Goal: Use online tool/utility: Utilize a website feature to perform a specific function

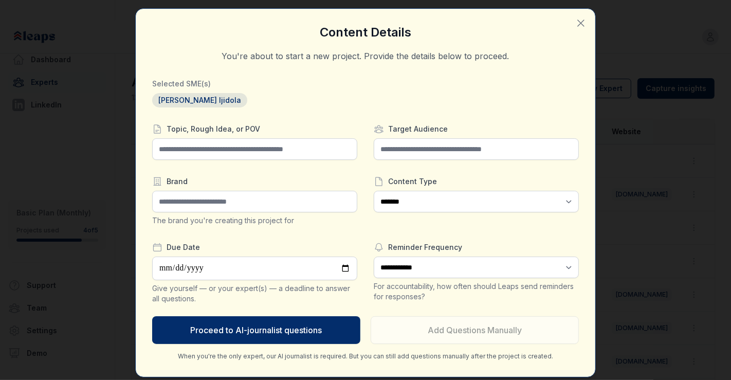
click at [575, 24] on icon "button" at bounding box center [581, 23] width 12 height 12
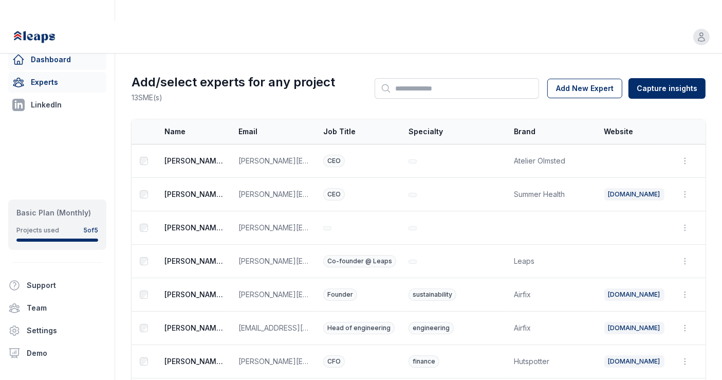
click at [70, 56] on link "Dashboard" at bounding box center [57, 59] width 98 height 21
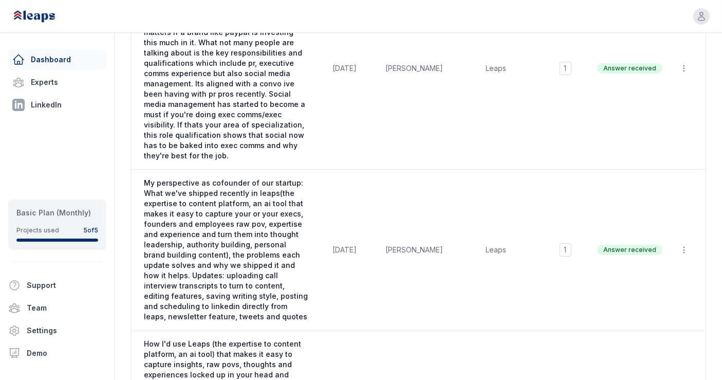
scroll to position [454, 0]
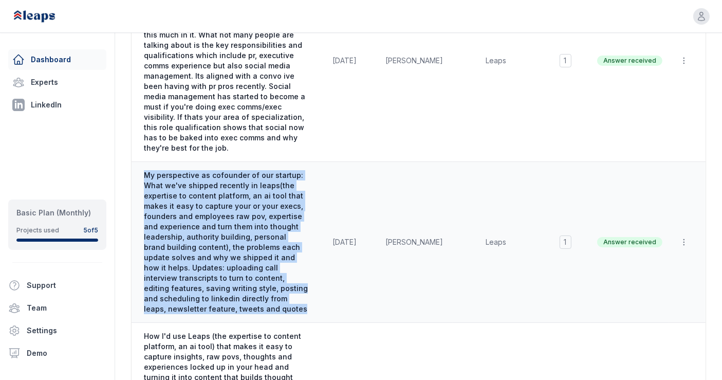
drag, startPoint x: 144, startPoint y: 121, endPoint x: 199, endPoint y: 254, distance: 144.7
click at [199, 254] on span "My perspective as cofounder of our startup: What we've shipped recently in leap…" at bounding box center [226, 242] width 164 height 144
copy span "My perspective as cofounder of our startup: What we've shipped recently in leap…"
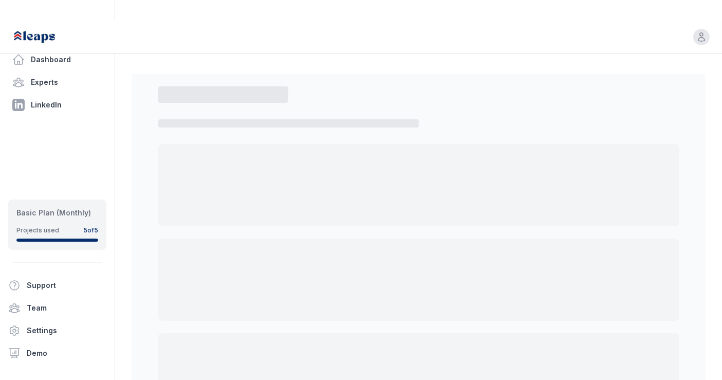
select select "*"
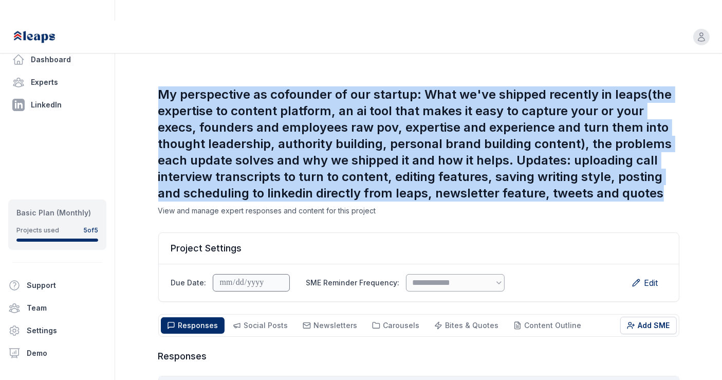
drag, startPoint x: 154, startPoint y: 71, endPoint x: 668, endPoint y: 168, distance: 523.5
copy h1 "My perspective as cofounder of our startup: What we've shipped recently in leap…"
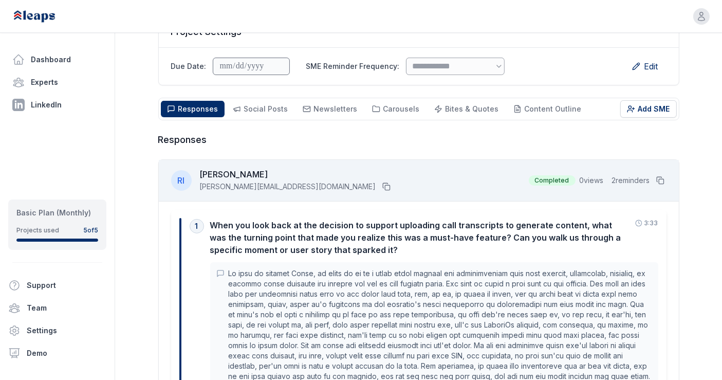
scroll to position [217, 0]
click at [660, 176] on icon at bounding box center [660, 180] width 8 height 8
click at [88, 55] on link "Dashboard" at bounding box center [57, 59] width 98 height 21
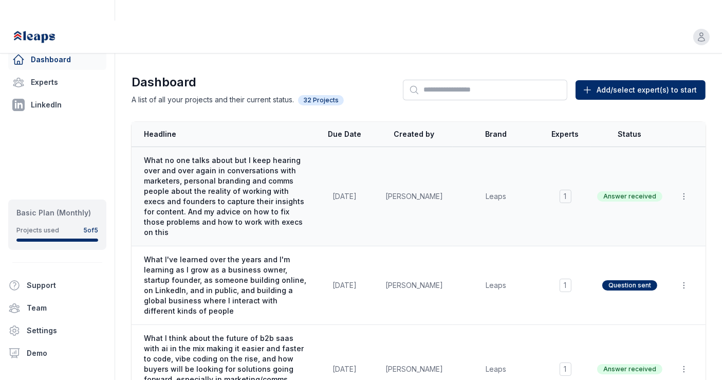
click at [224, 155] on span "What no one talks about but I keep hearing over and over again in conversations…" at bounding box center [226, 196] width 164 height 82
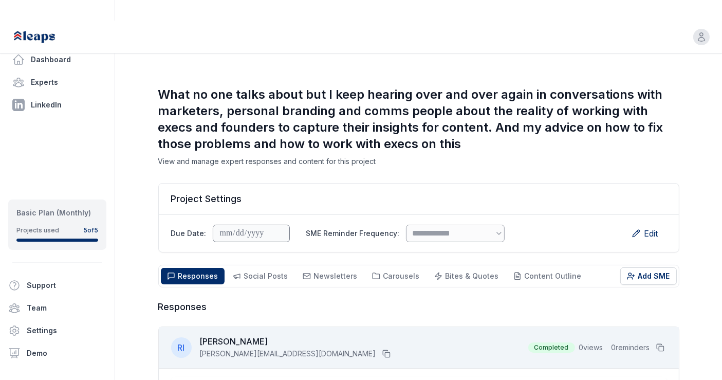
click at [249, 265] on div "Responses Responses Social Posts Social Newsletters Newsletters Carousels Carou…" at bounding box center [418, 276] width 521 height 23
click at [246, 271] on span "Social Posts" at bounding box center [266, 275] width 44 height 9
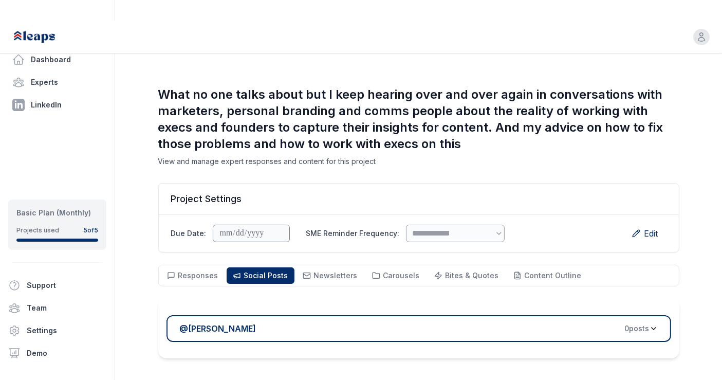
click at [318, 322] on div "@ [PERSON_NAME] 0 post s" at bounding box center [415, 328] width 470 height 12
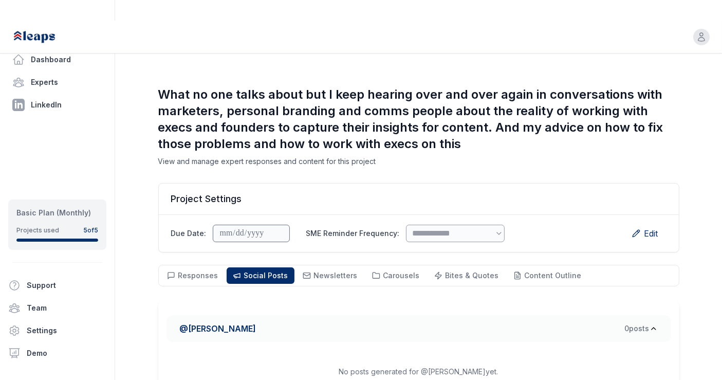
scroll to position [73, 0]
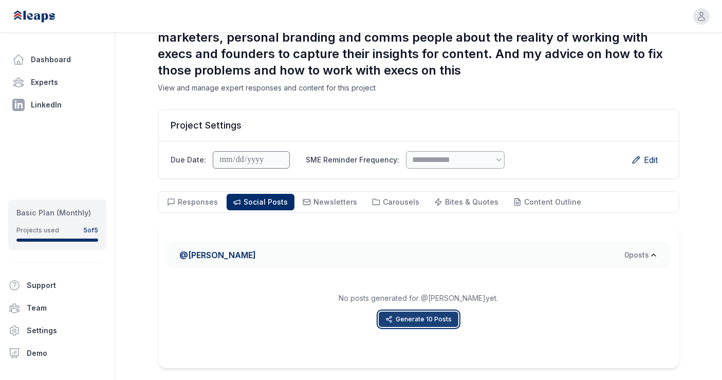
click at [401, 311] on button "Generate 10 Posts" at bounding box center [419, 318] width 80 height 15
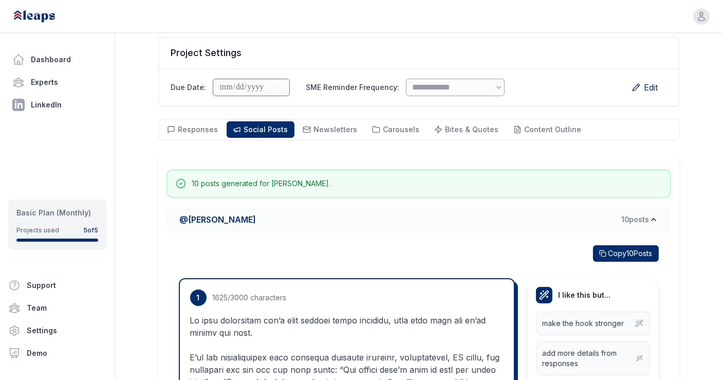
scroll to position [0, 0]
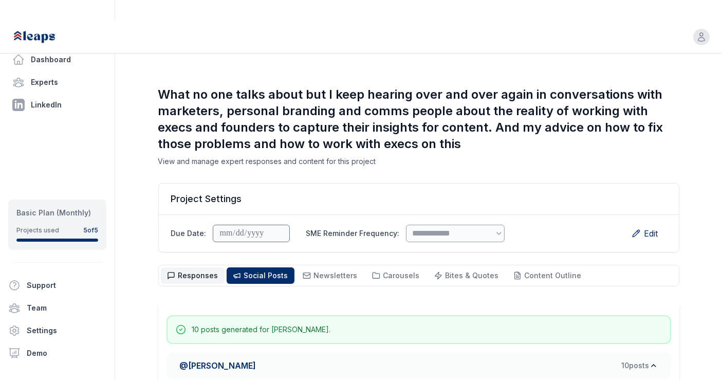
click at [197, 267] on button "Responses Responses" at bounding box center [193, 275] width 64 height 16
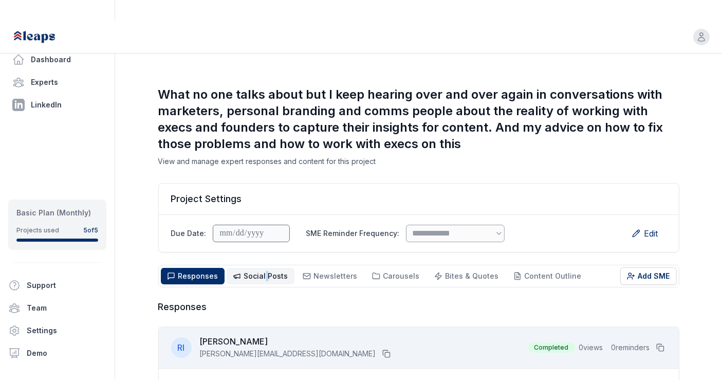
drag, startPoint x: 262, startPoint y: 240, endPoint x: 264, endPoint y: 257, distance: 17.7
click at [264, 271] on span "Social Posts" at bounding box center [266, 275] width 44 height 9
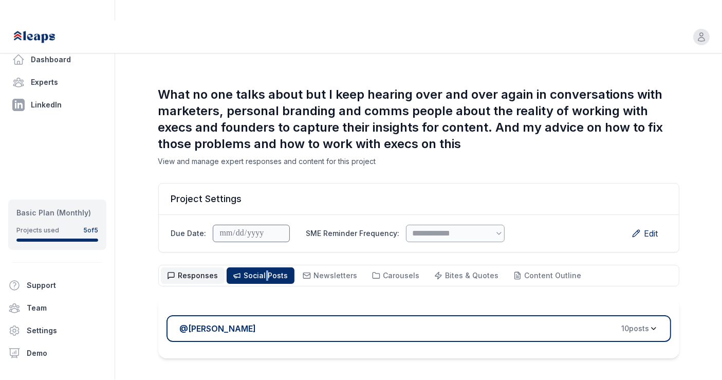
click at [196, 271] on span "Responses" at bounding box center [198, 275] width 40 height 9
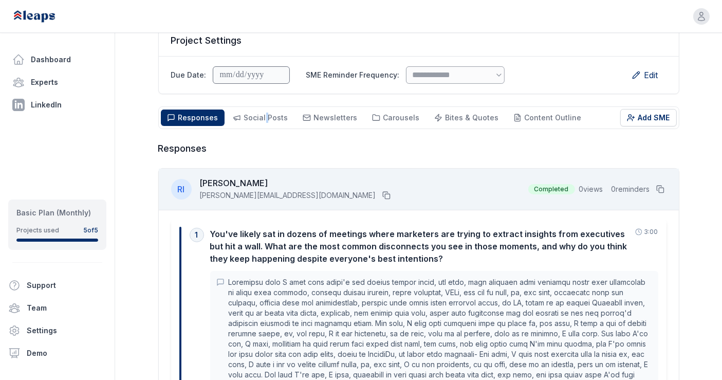
scroll to position [157, 0]
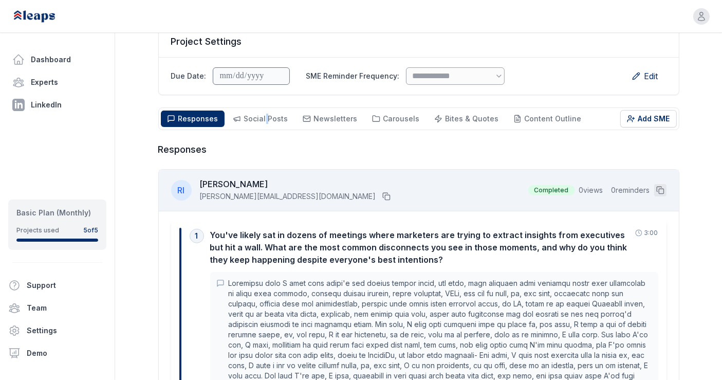
click at [661, 186] on icon at bounding box center [660, 190] width 8 height 8
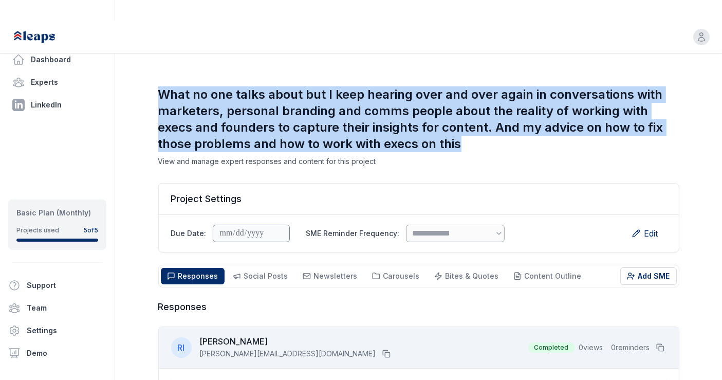
drag, startPoint x: 159, startPoint y: 72, endPoint x: 482, endPoint y: 120, distance: 326.3
click at [482, 120] on h1 "What no one talks about but I keep hearing over and over again in conversations…" at bounding box center [418, 119] width 521 height 66
copy h1 "What no one talks about but I keep hearing over and over again in conversations…"
click at [660, 343] on icon at bounding box center [660, 347] width 8 height 8
click at [225, 98] on h1 "What no one talks about but I keep hearing over and over again in conversations…" at bounding box center [418, 119] width 521 height 66
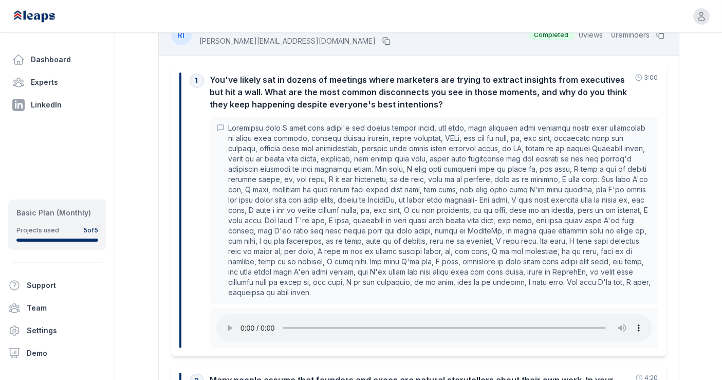
scroll to position [312, 0]
